Goal: Task Accomplishment & Management: Manage account settings

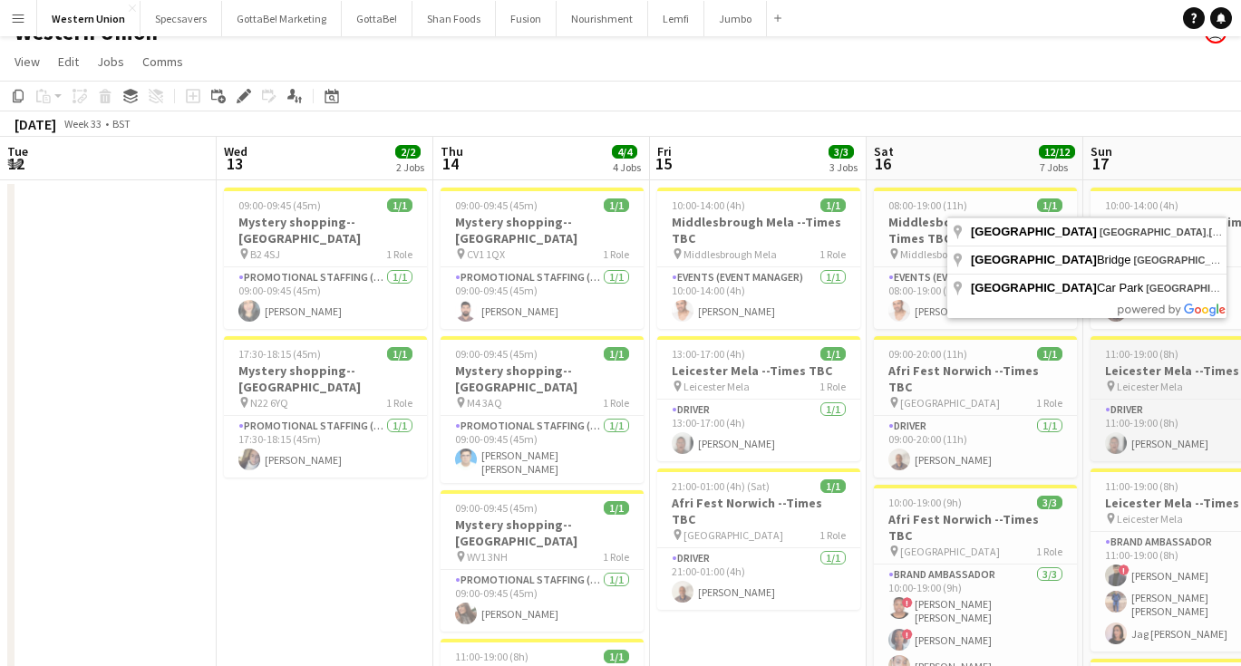
scroll to position [0, 573]
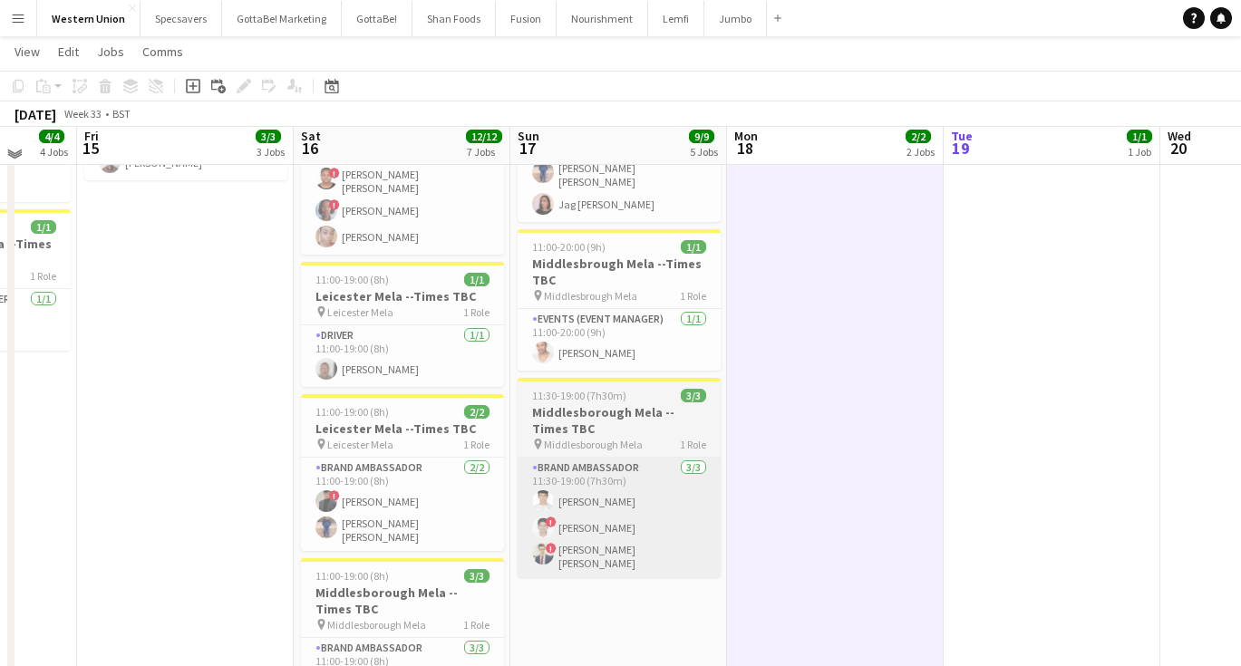
scroll to position [454, 0]
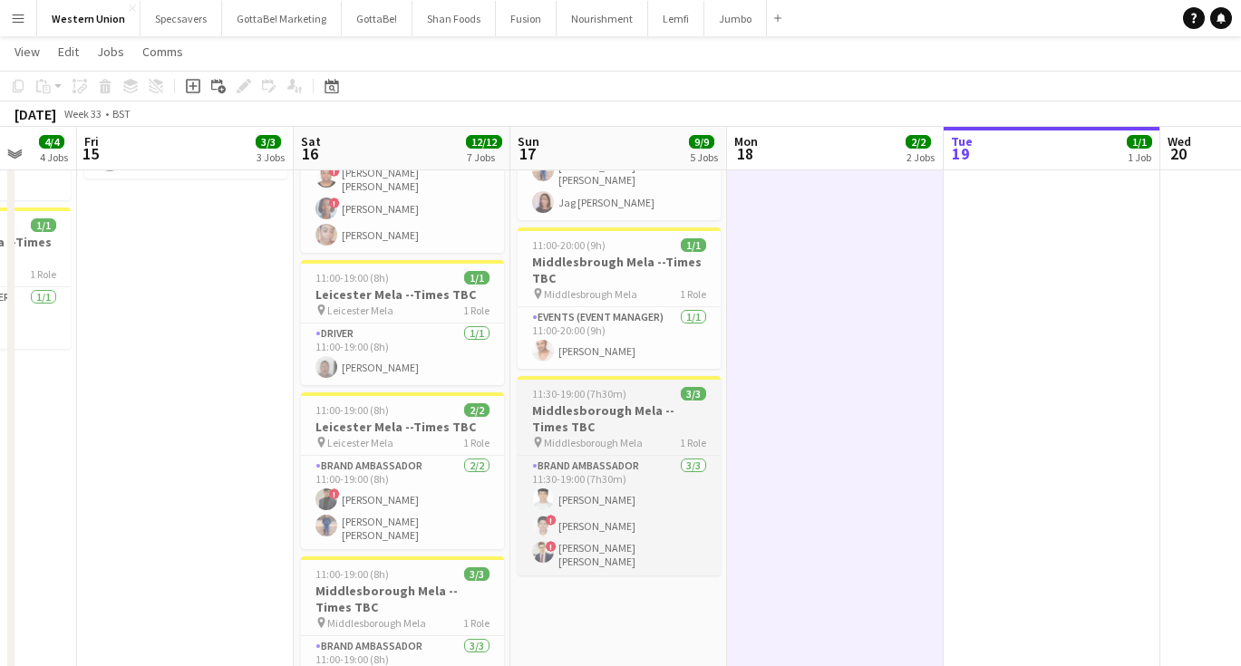
click at [575, 405] on h3 "Middlesborough Mela --Times TBC" at bounding box center [619, 418] width 203 height 33
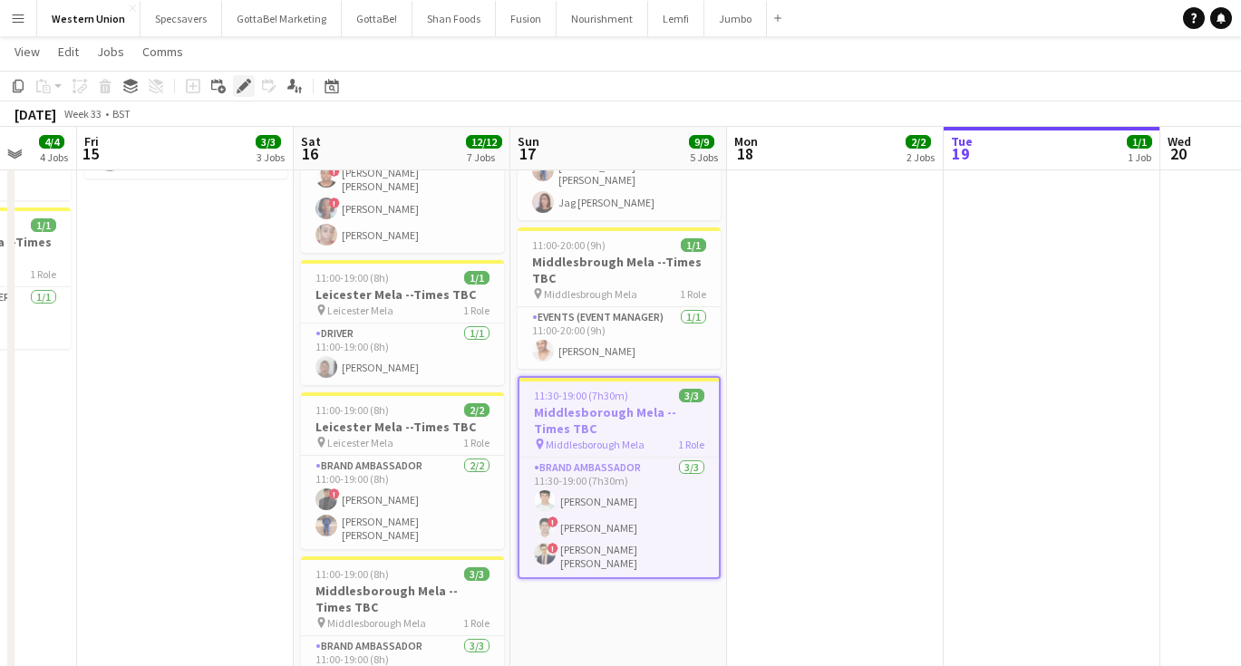
click at [242, 84] on icon "Edit" at bounding box center [244, 86] width 15 height 15
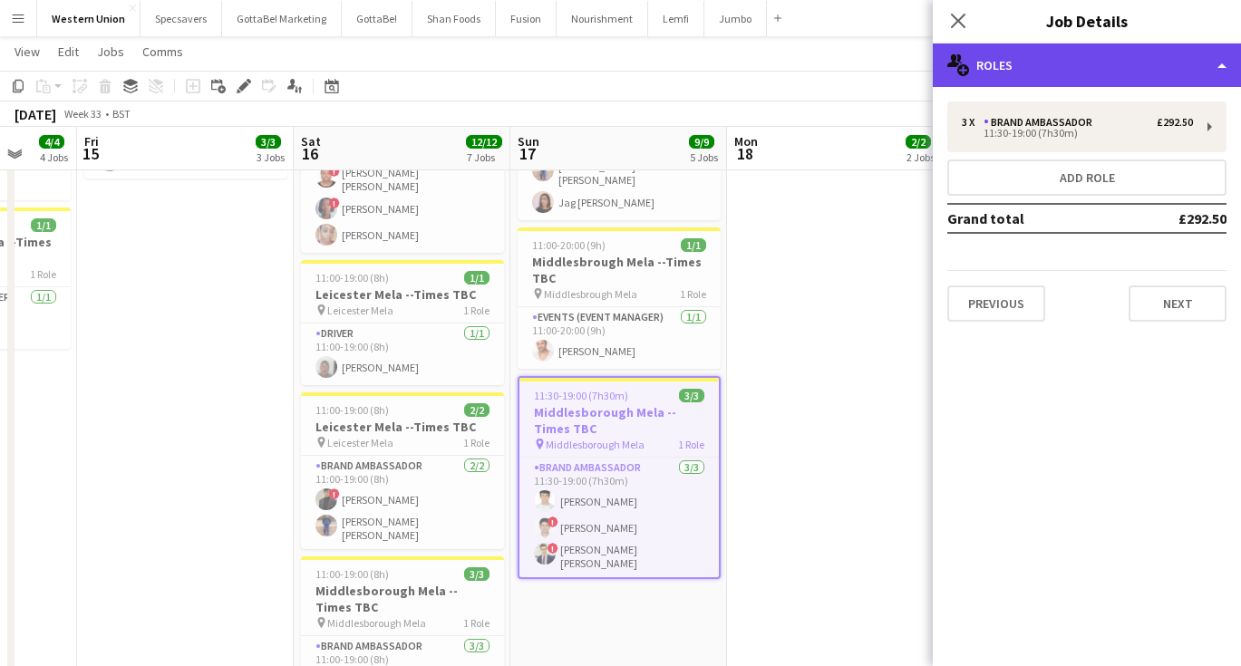
click at [1026, 64] on div "multiple-users-add Roles" at bounding box center [1087, 66] width 308 height 44
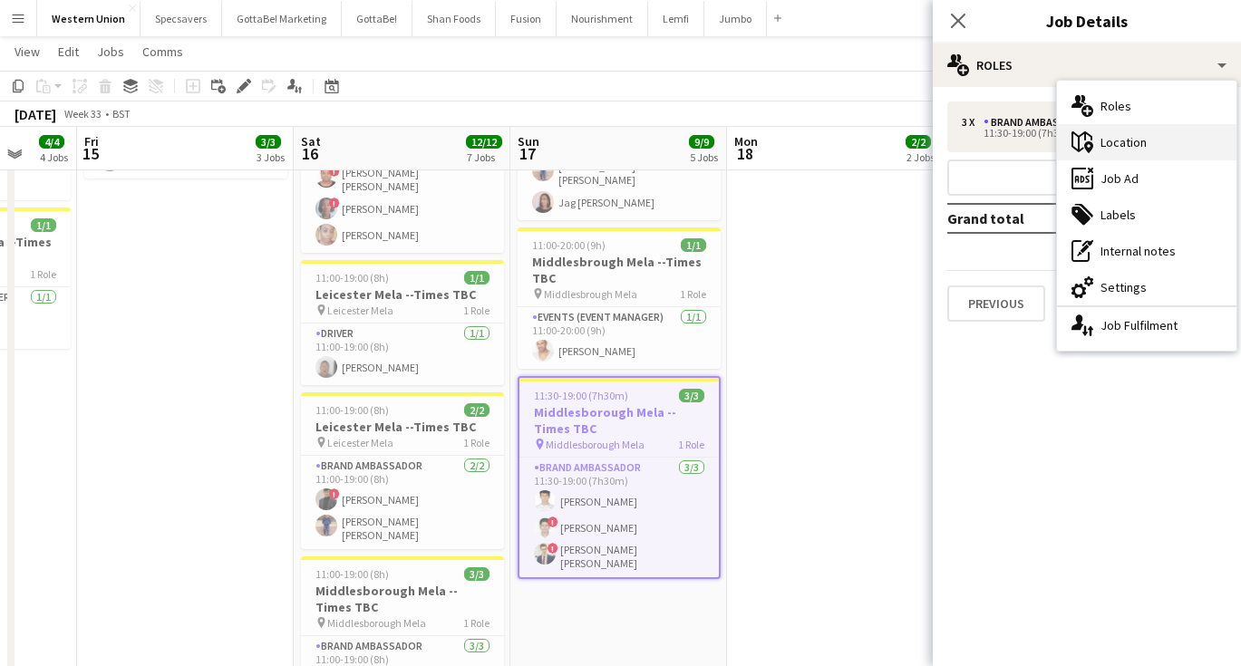
click at [1091, 141] on icon "maps-pin-1" at bounding box center [1082, 142] width 22 height 22
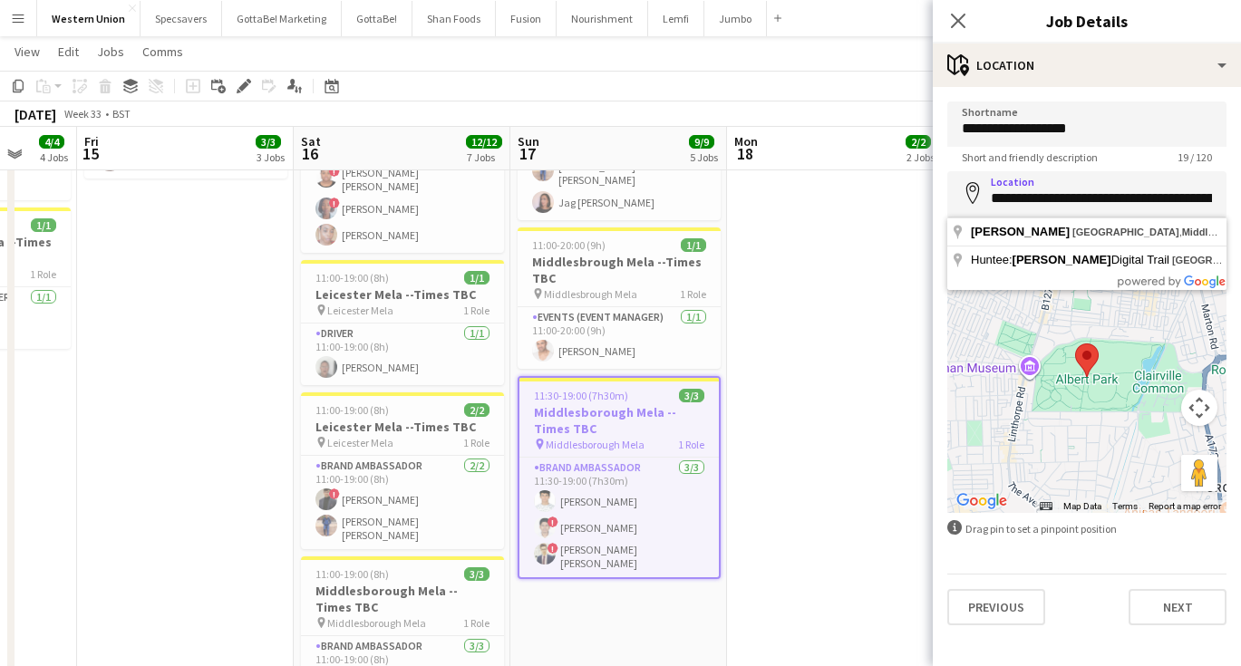
click at [1154, 334] on div at bounding box center [1086, 377] width 279 height 272
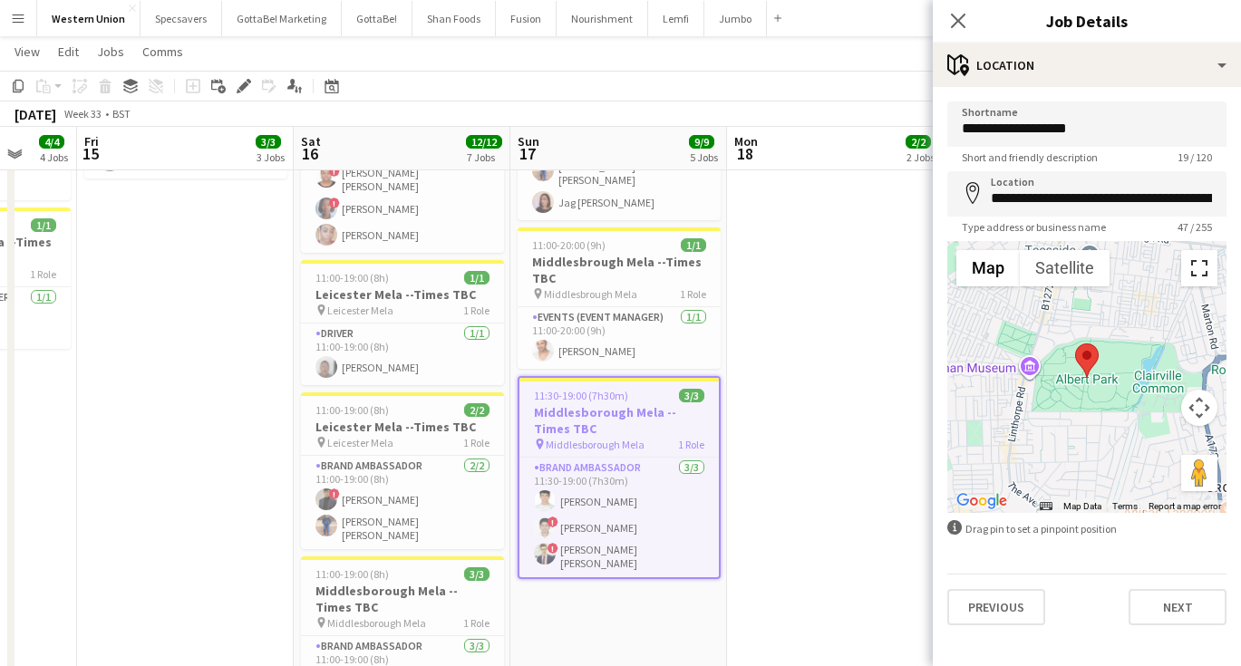
click at [1201, 275] on button "Toggle fullscreen view" at bounding box center [1199, 268] width 36 height 36
click at [795, 394] on app-date-cell "09:00-16:00 (7h) 1/1 [GEOGRAPHIC_DATA] --Times TBC pin Middlesborough Mela 1 Ro…" at bounding box center [835, 358] width 217 height 1218
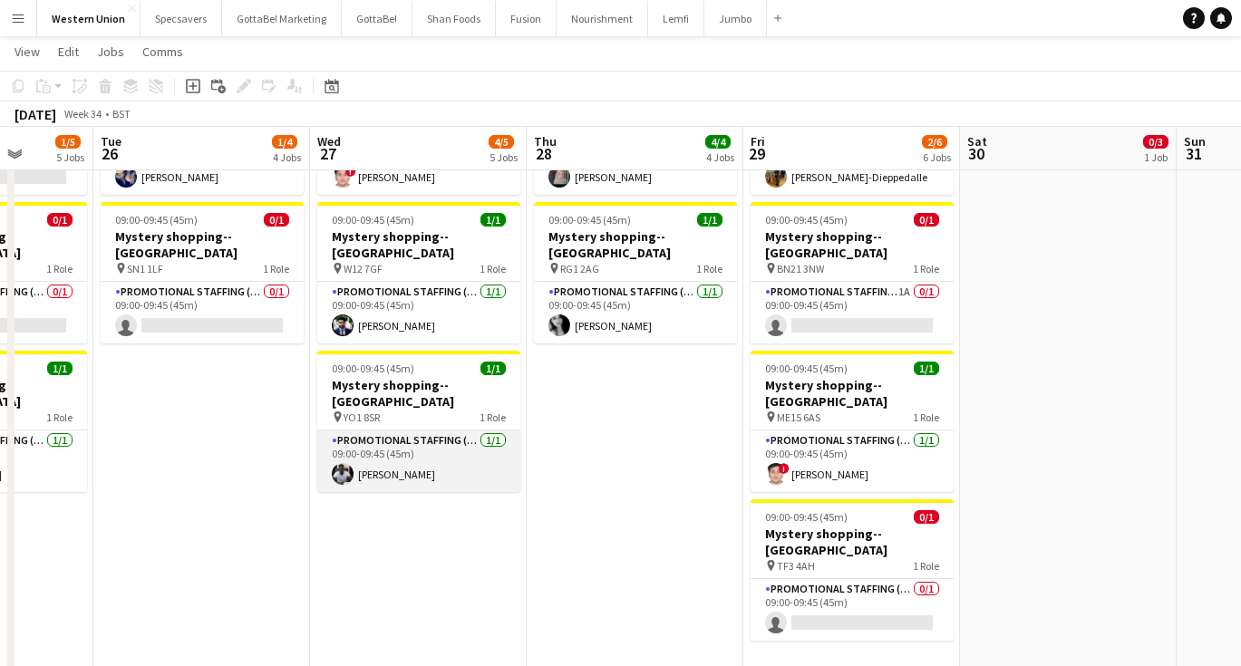
scroll to position [0, 563]
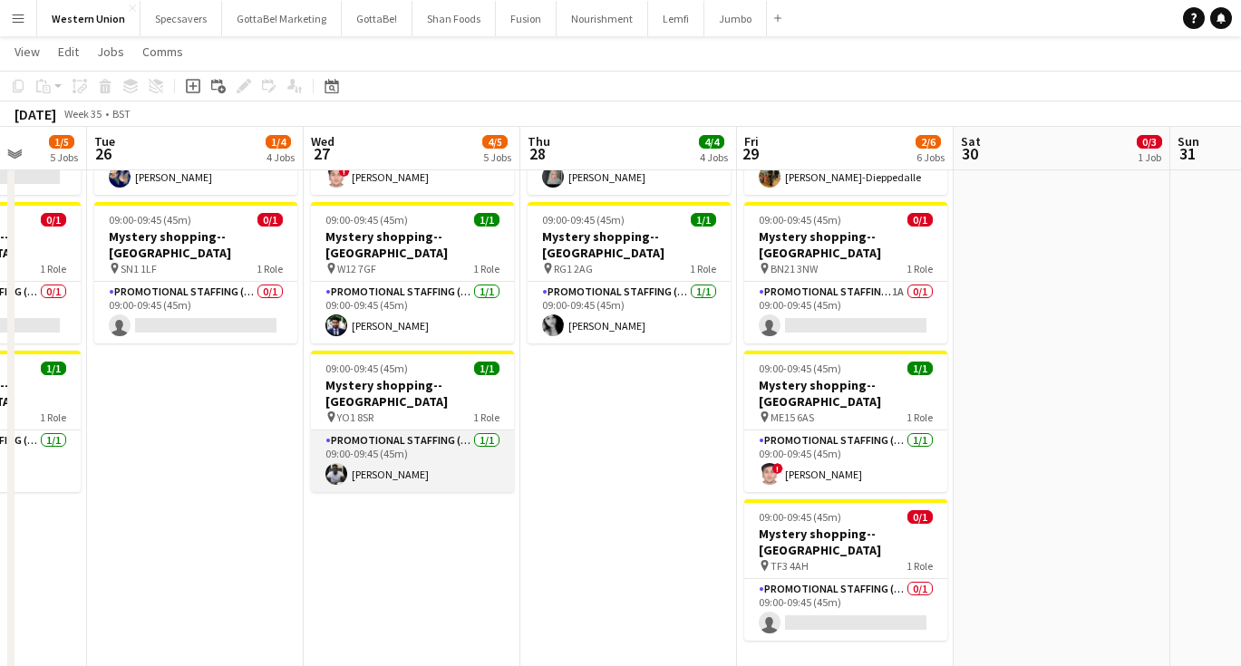
click at [393, 431] on app-card-role "Promotional Staffing (Mystery Shopper) [DATE] 09:00-09:45 (45m) [PERSON_NAME]" at bounding box center [412, 462] width 203 height 62
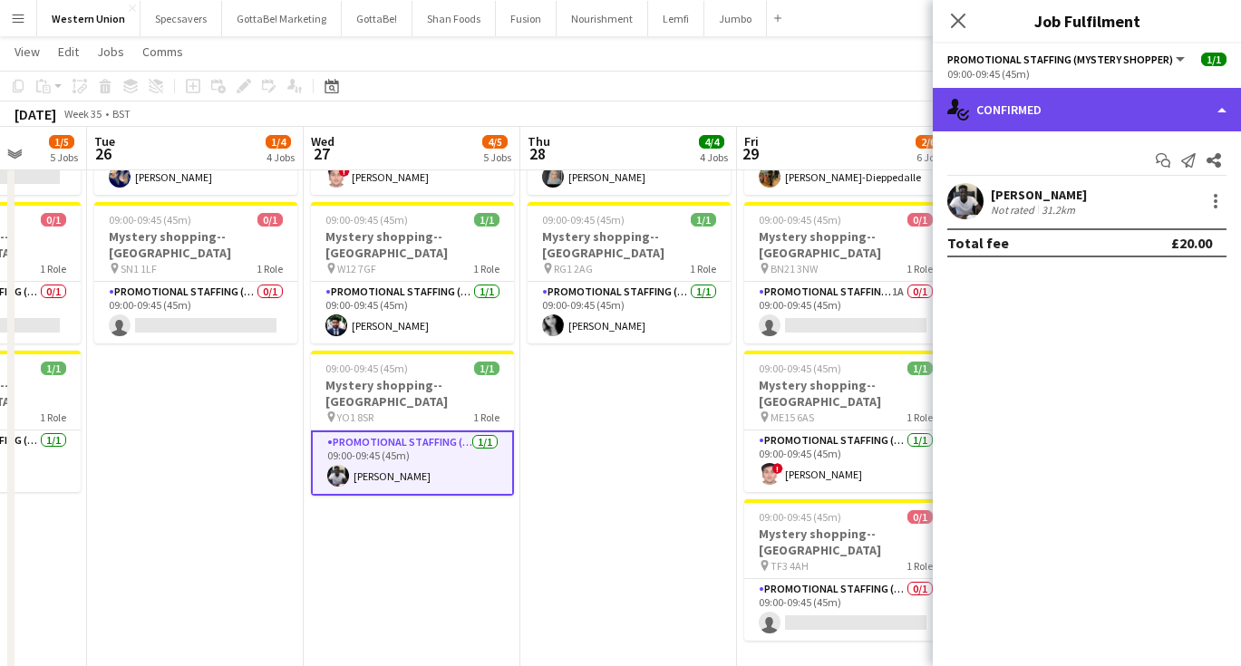
click at [1031, 106] on div "single-neutral-actions-check-2 Confirmed" at bounding box center [1087, 110] width 308 height 44
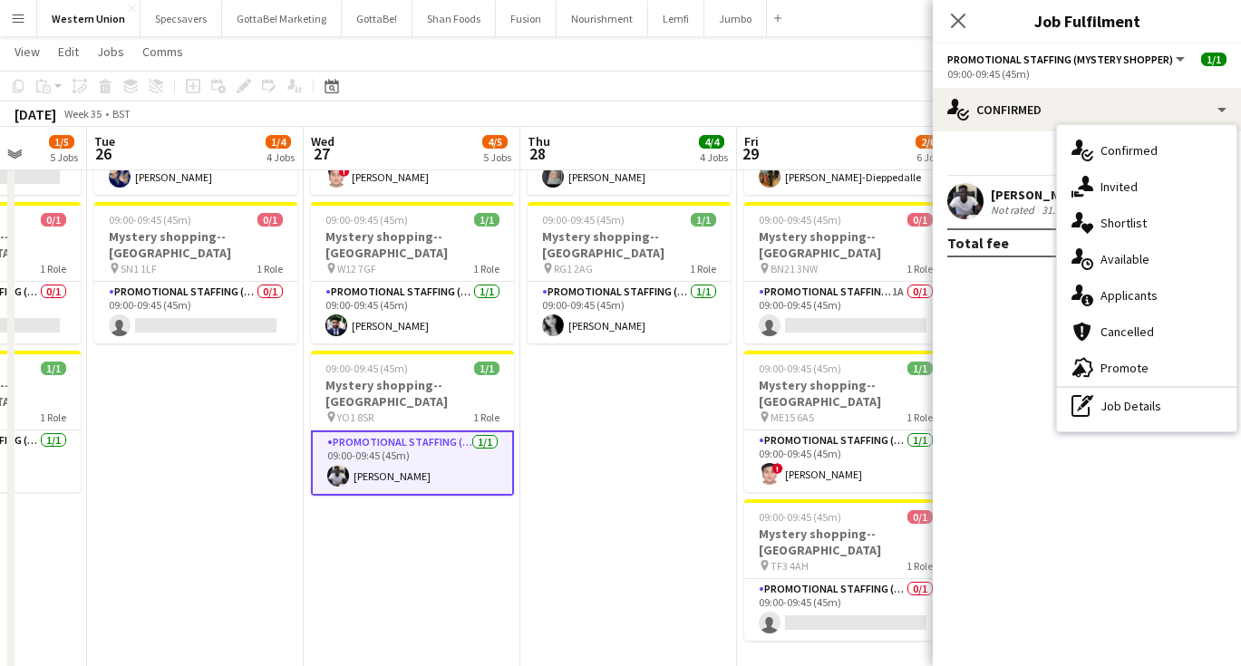
click at [1023, 211] on div "Not rated" at bounding box center [1014, 210] width 47 height 14
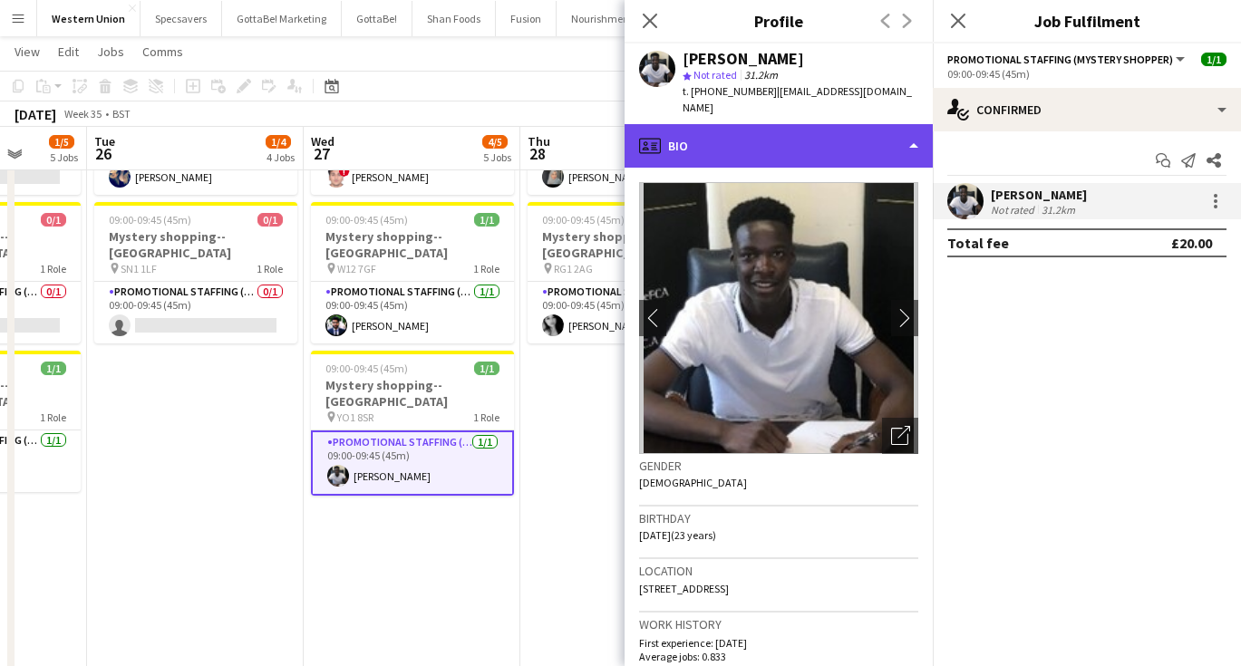
click at [833, 131] on div "profile Bio" at bounding box center [779, 146] width 308 height 44
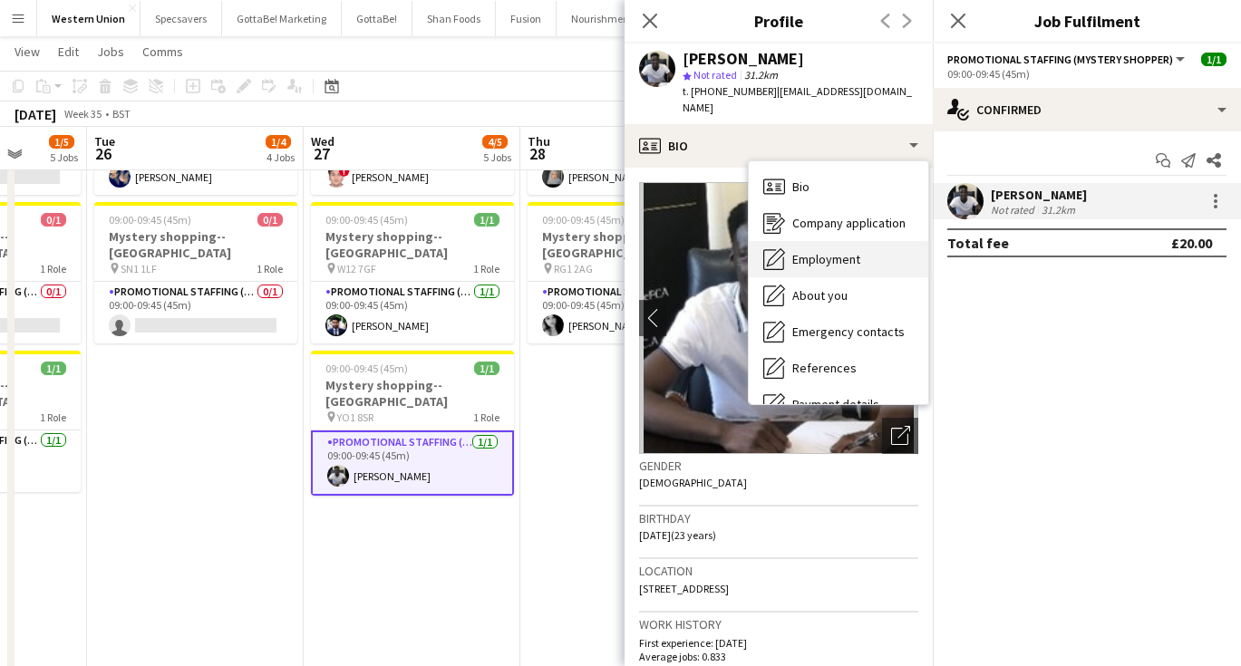
click at [848, 251] on span "Employment" at bounding box center [826, 259] width 68 height 16
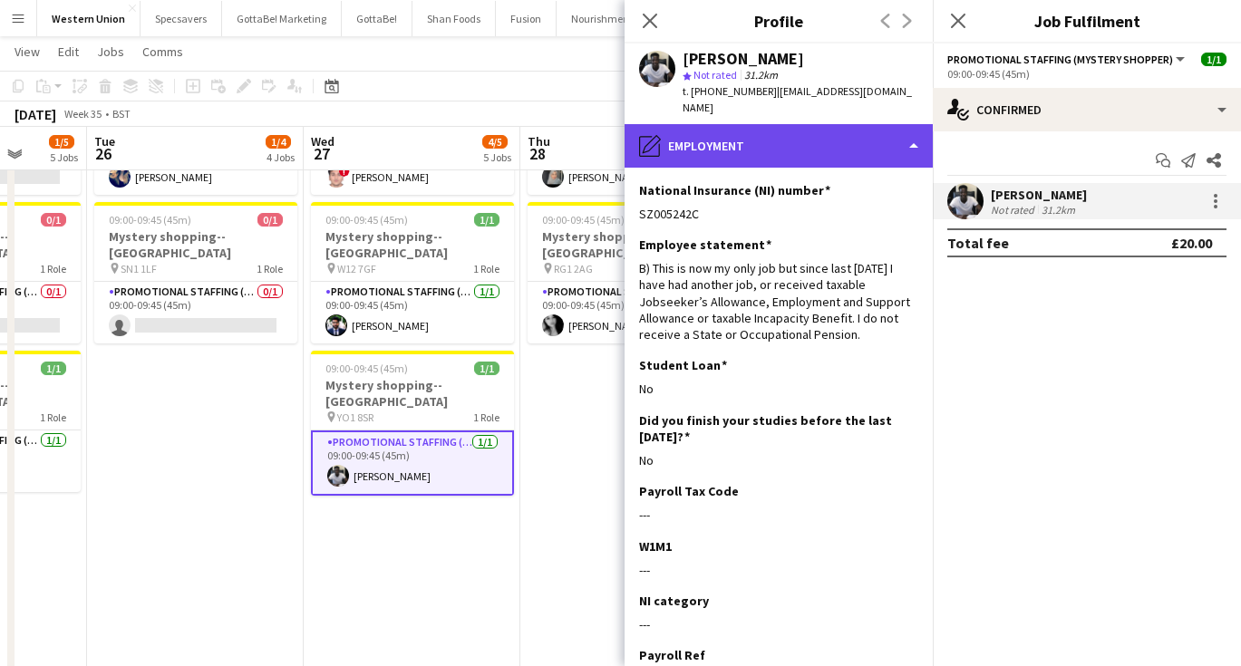
click at [721, 124] on div "pencil4 Employment" at bounding box center [779, 146] width 308 height 44
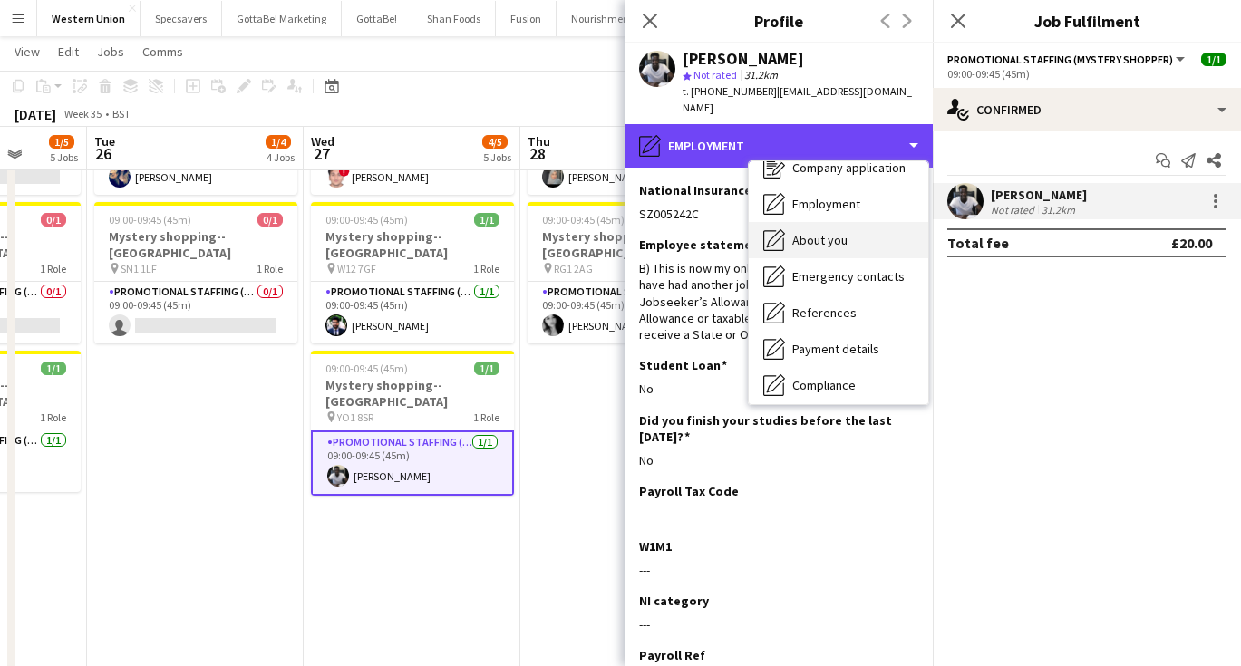
scroll to position [60, 0]
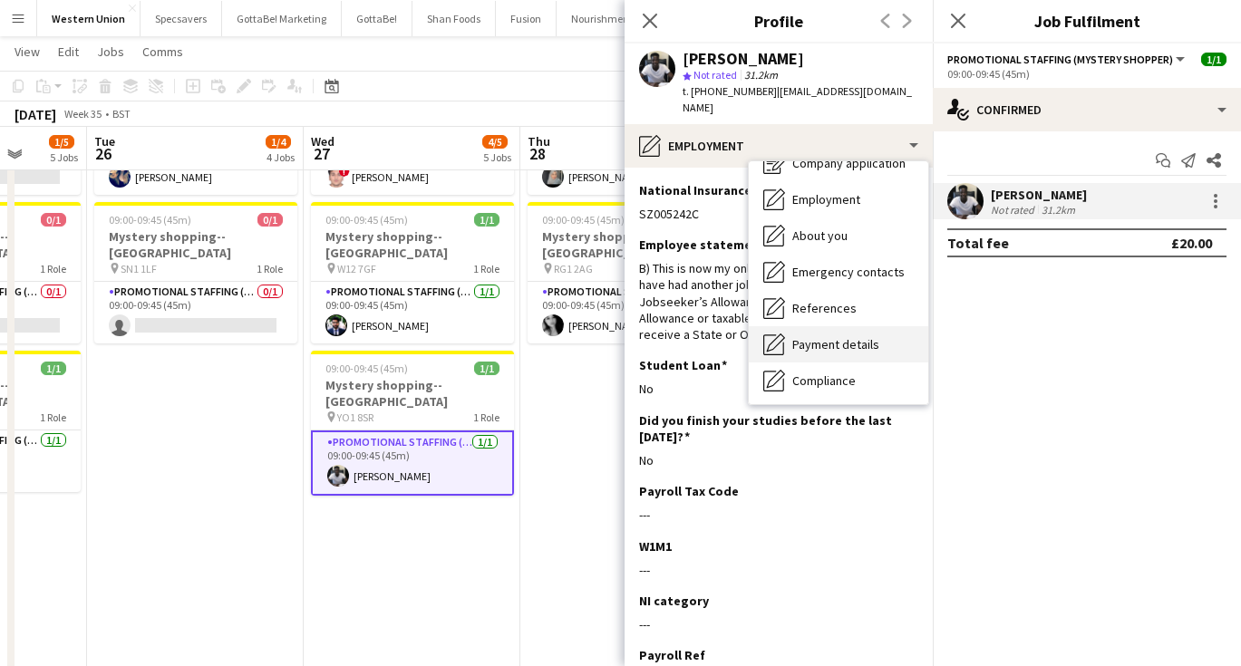
click at [822, 336] on span "Payment details" at bounding box center [835, 344] width 87 height 16
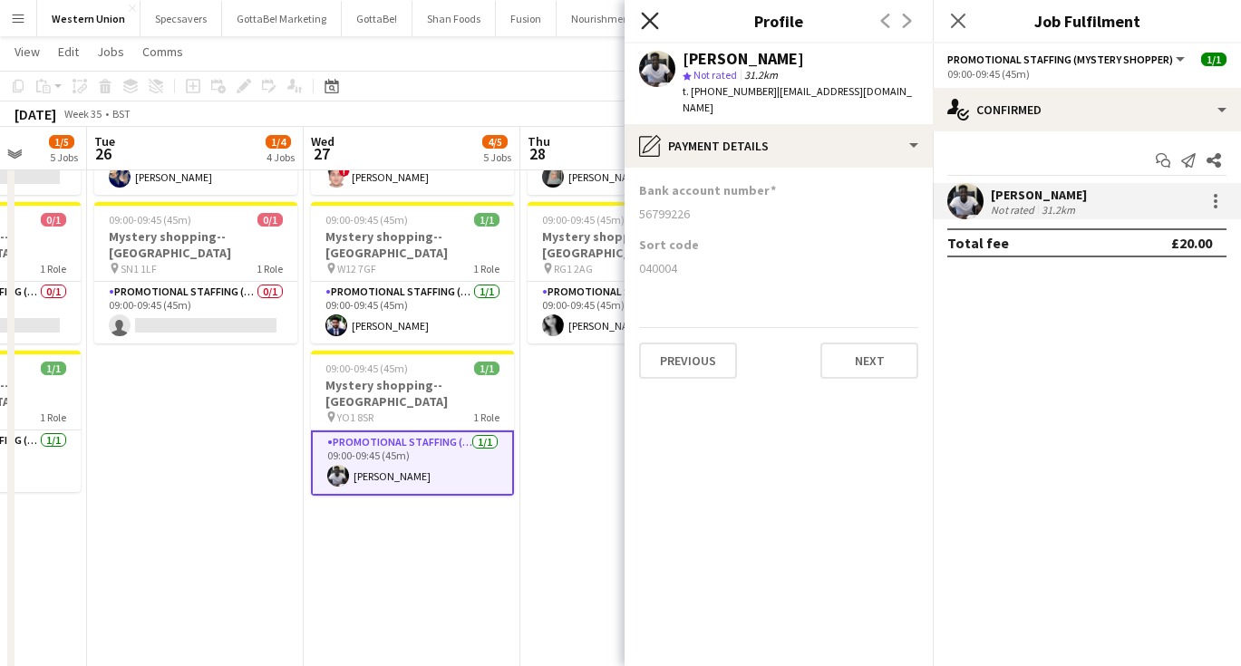
click at [651, 29] on icon "Close pop-in" at bounding box center [649, 20] width 17 height 17
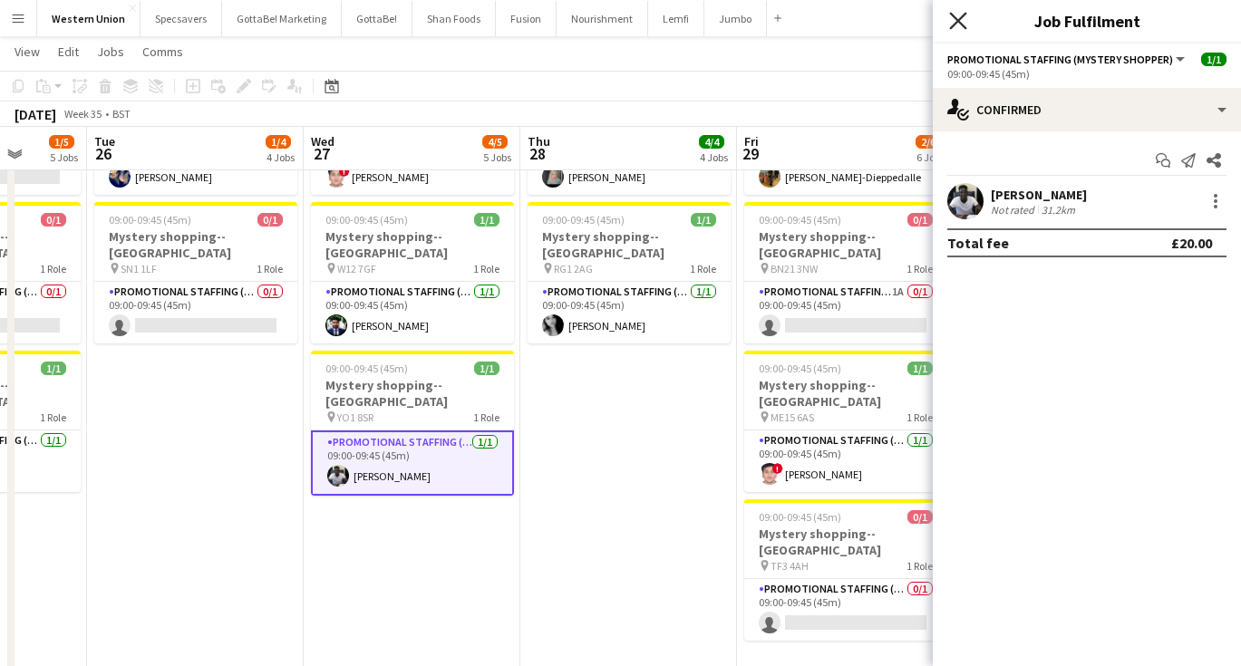
click at [960, 24] on icon "Close pop-in" at bounding box center [957, 20] width 17 height 17
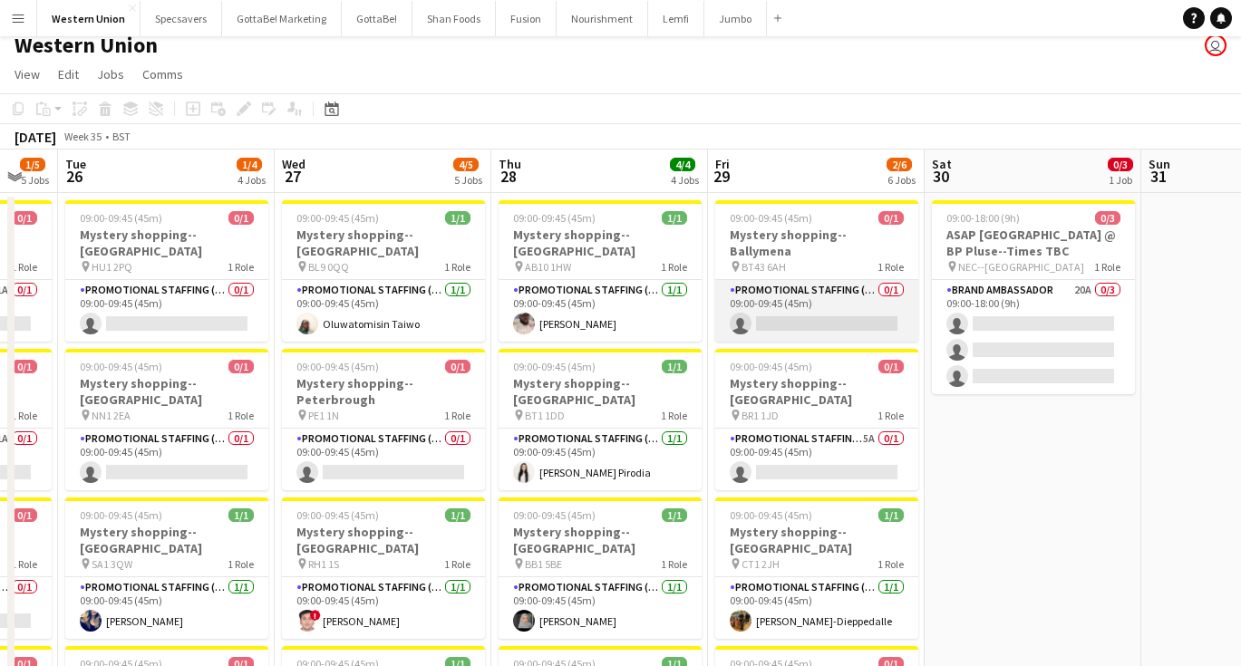
scroll to position [34, 0]
